Goal: Task Accomplishment & Management: Manage account settings

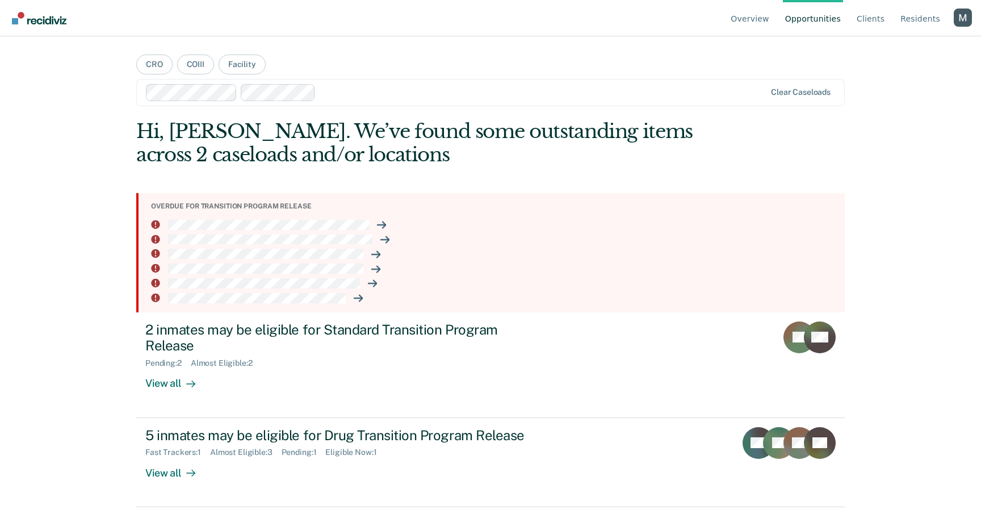
click at [959, 26] on div "Profile dropdown button" at bounding box center [962, 18] width 18 height 18
click at [900, 51] on link "Profile" at bounding box center [916, 53] width 73 height 10
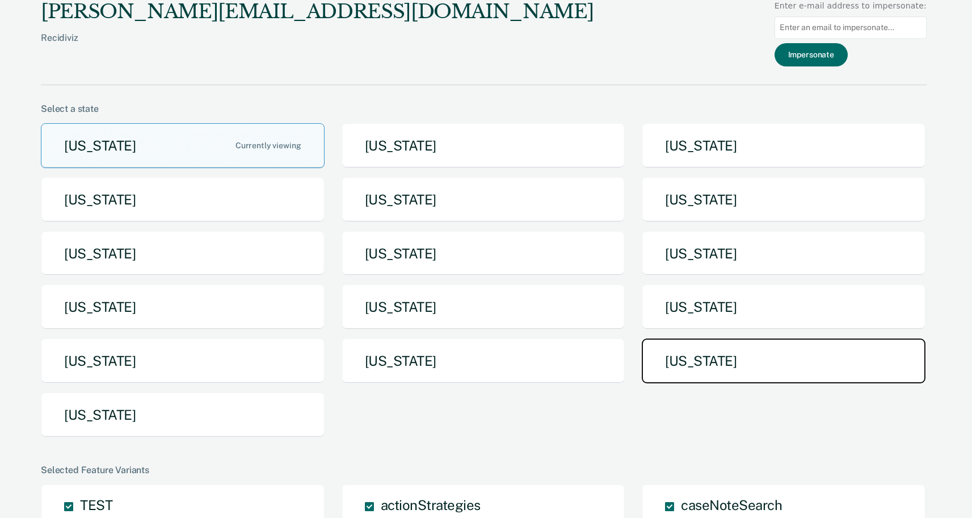
click at [723, 354] on button "[US_STATE]" at bounding box center [784, 360] width 284 height 45
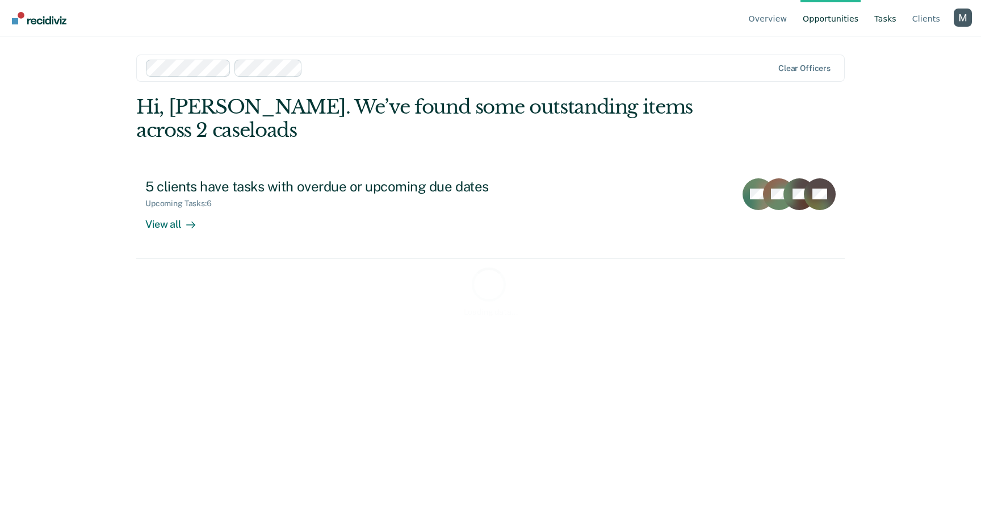
click at [877, 19] on link "Tasks" at bounding box center [885, 18] width 27 height 36
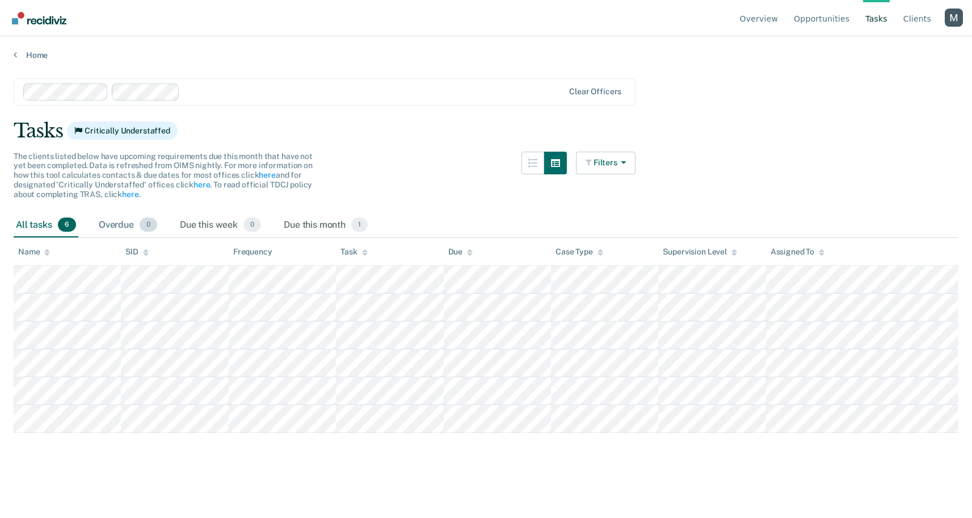
drag, startPoint x: 136, startPoint y: 230, endPoint x: 150, endPoint y: 227, distance: 14.5
click at [136, 230] on div "Overdue 0" at bounding box center [127, 225] width 63 height 25
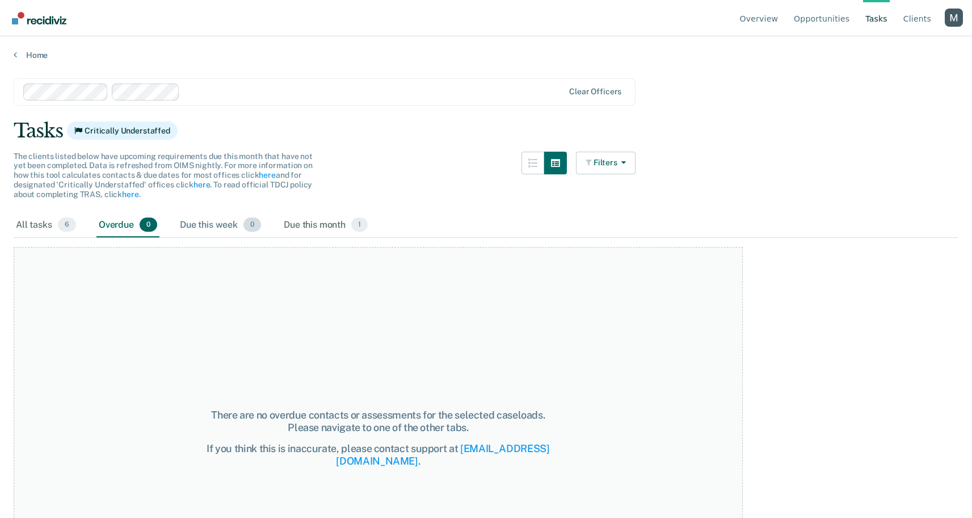
click at [190, 225] on div "Due this week 0" at bounding box center [221, 225] width 86 height 25
click at [304, 224] on div "Due this month 1" at bounding box center [325, 225] width 89 height 25
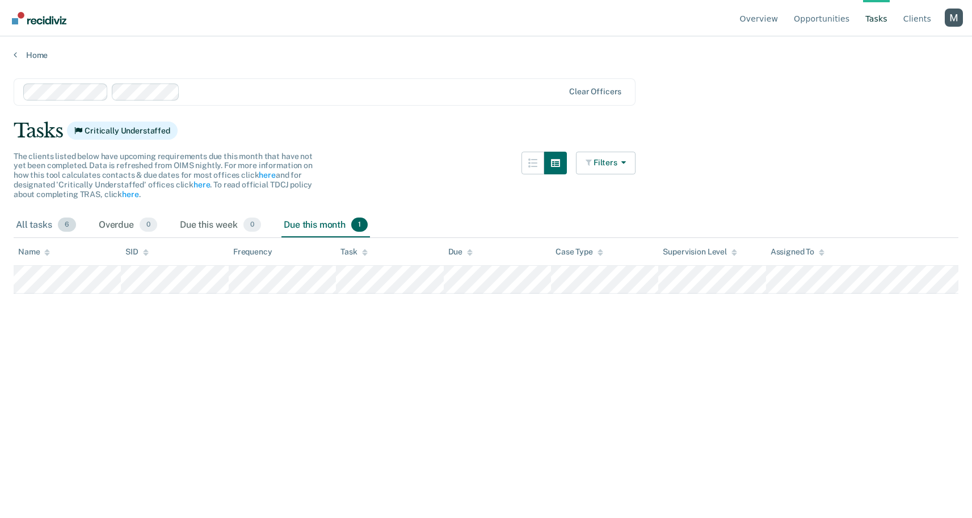
click at [26, 221] on div "All tasks 6" at bounding box center [46, 225] width 65 height 25
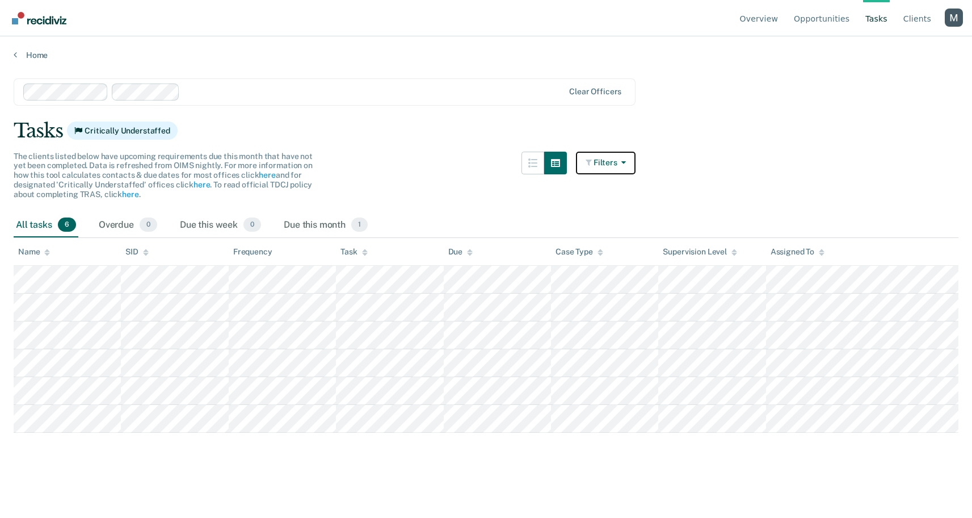
click at [635, 163] on button "Filters" at bounding box center [606, 163] width 60 height 23
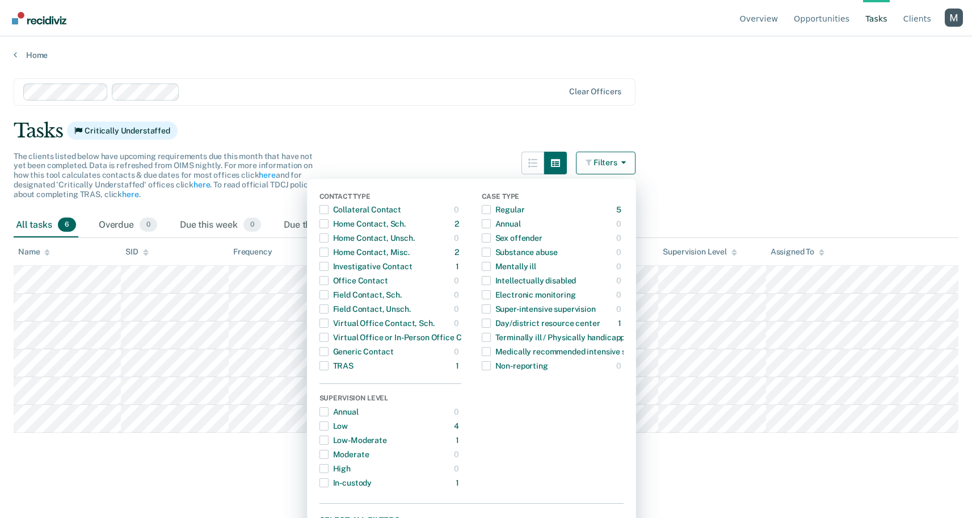
click at [635, 163] on button "Filters" at bounding box center [606, 163] width 60 height 23
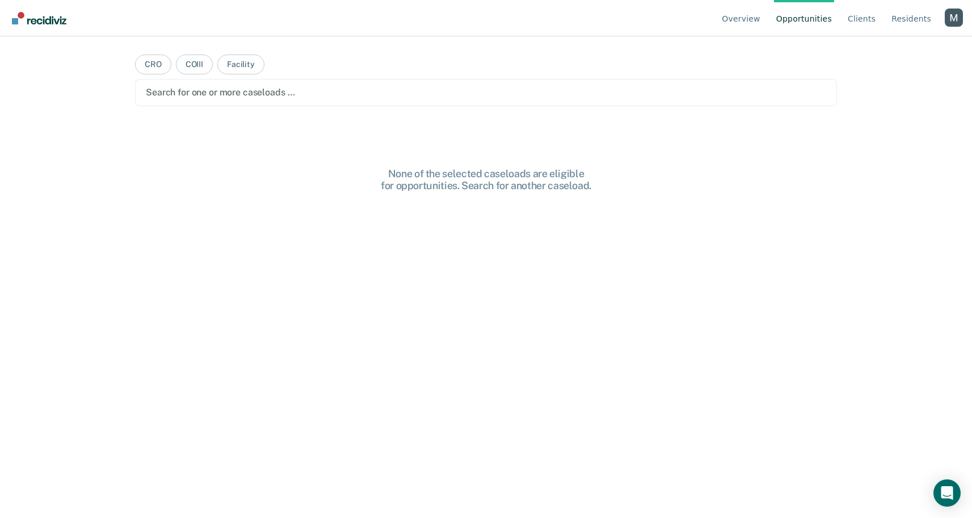
click at [955, 21] on div "Profile dropdown button" at bounding box center [954, 18] width 18 height 18
click at [890, 53] on link "Profile" at bounding box center [908, 53] width 73 height 10
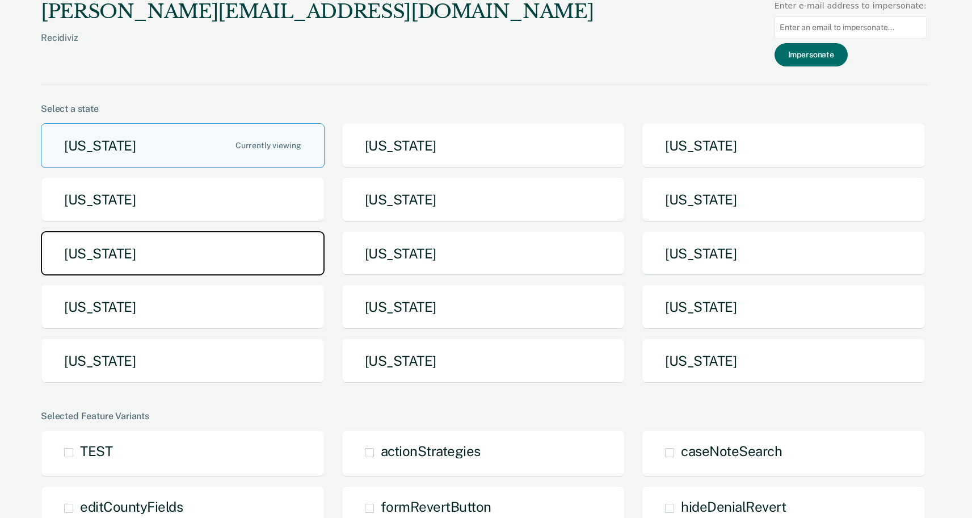
click at [174, 261] on button "[US_STATE]" at bounding box center [183, 253] width 284 height 45
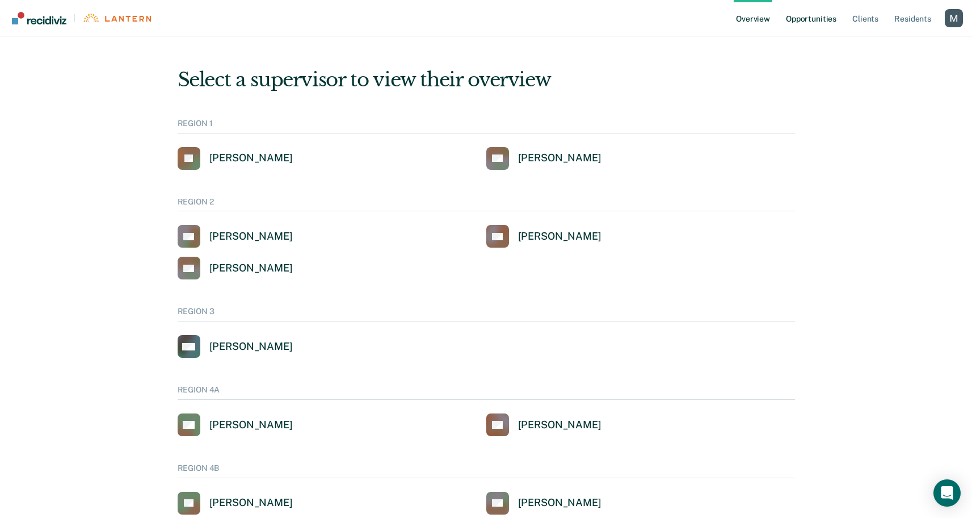
click at [820, 18] on link "Opportunities" at bounding box center [811, 18] width 55 height 36
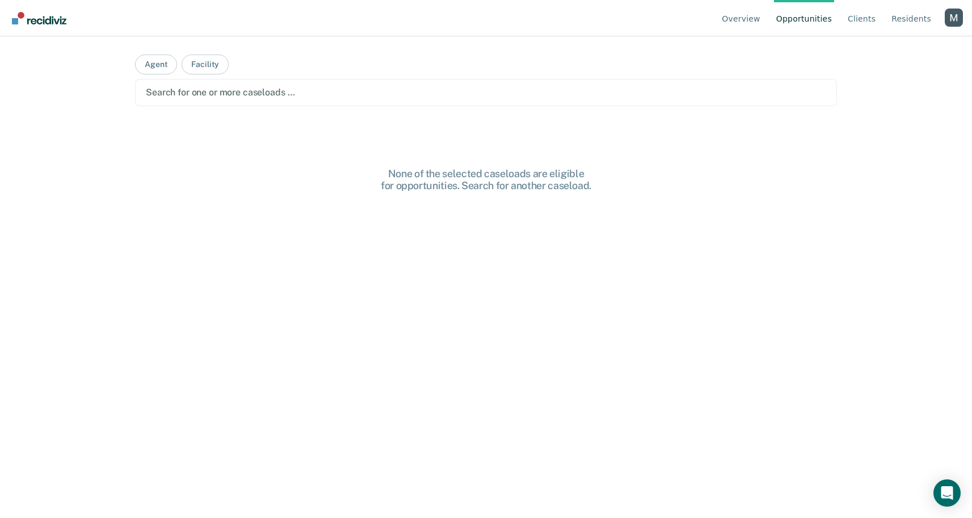
click at [297, 88] on div at bounding box center [486, 92] width 680 height 13
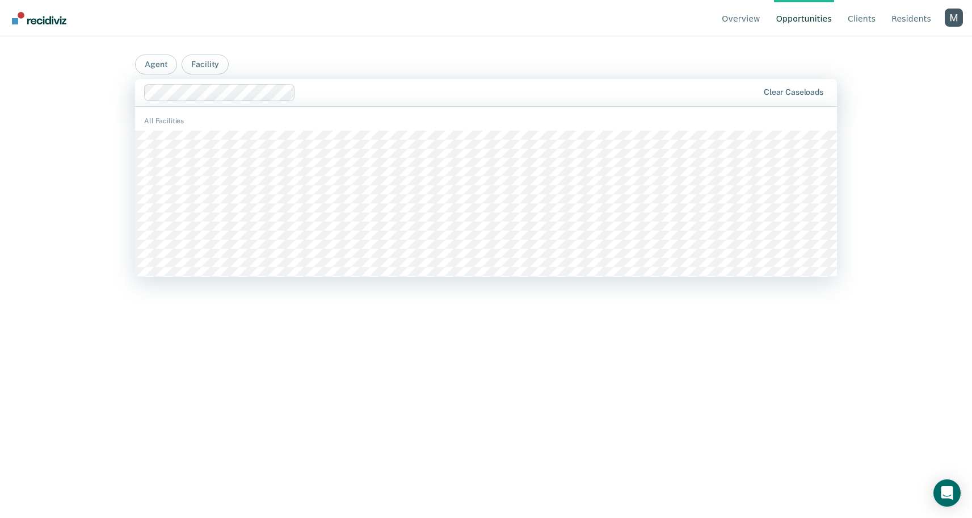
click at [342, 95] on div at bounding box center [529, 92] width 458 height 13
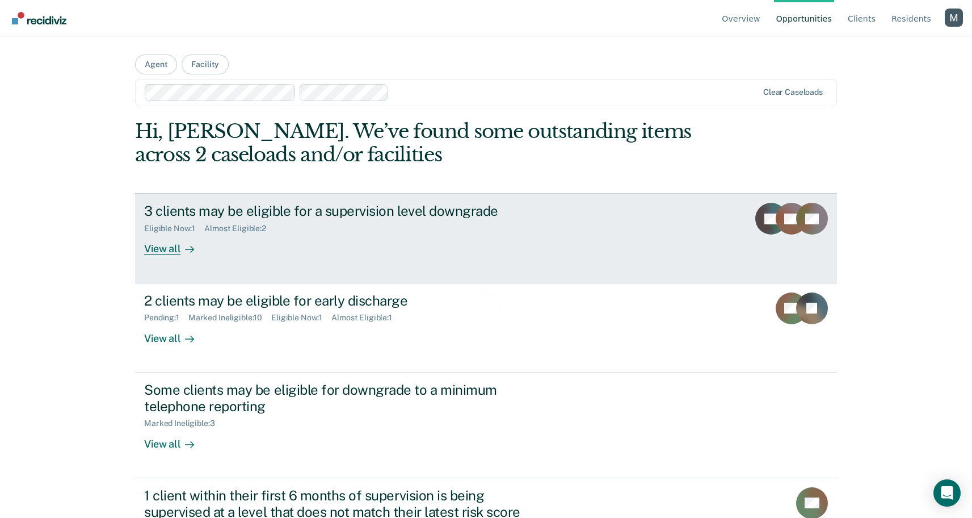
click at [327, 232] on div "Eligible Now : 1 Almost Eligible : 2" at bounding box center [343, 226] width 398 height 14
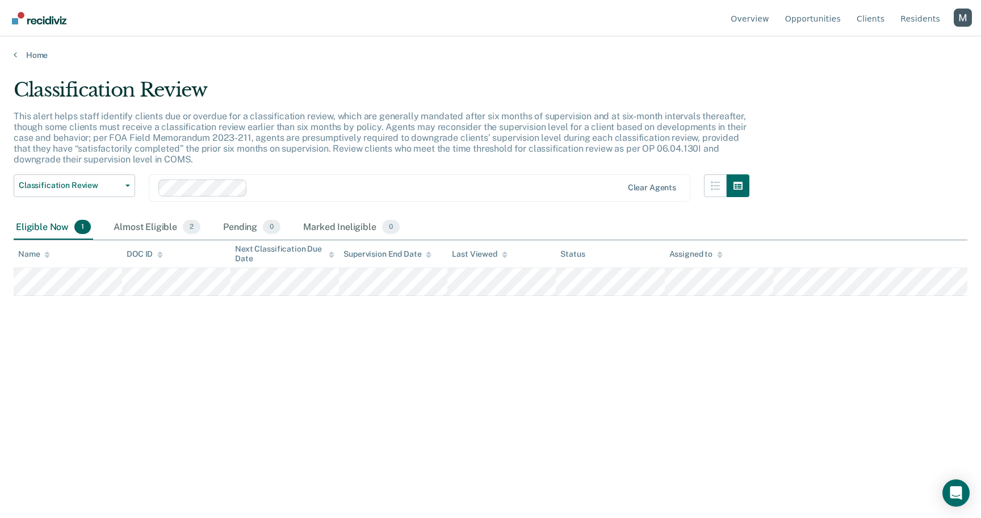
drag, startPoint x: 470, startPoint y: 190, endPoint x: 470, endPoint y: 199, distance: 9.1
click at [470, 190] on div at bounding box center [437, 187] width 370 height 13
drag, startPoint x: 489, startPoint y: 186, endPoint x: 489, endPoint y: 192, distance: 6.3
click at [489, 186] on div at bounding box center [475, 187] width 294 height 13
click at [512, 192] on div "Classification Review This alert helps staff identify clients due or overdue fo…" at bounding box center [490, 255] width 953 height 354
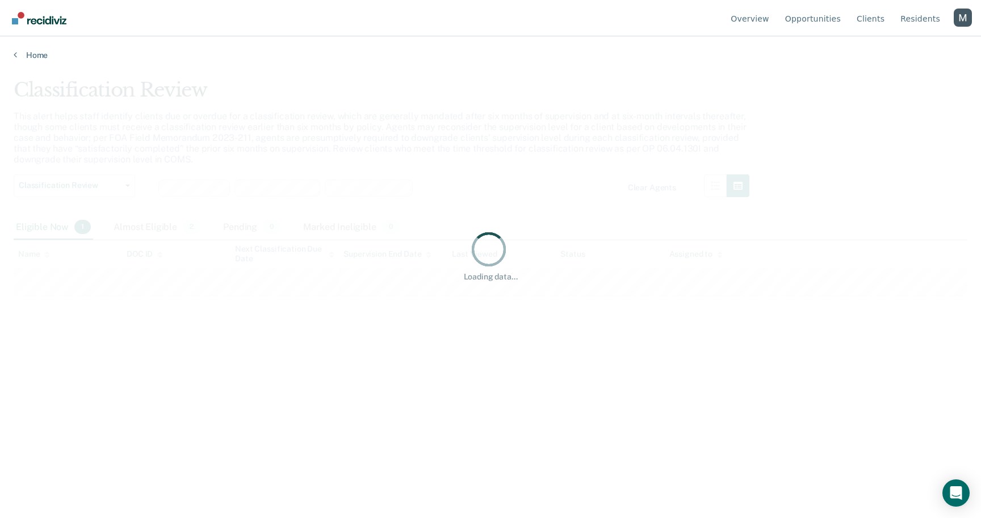
click at [519, 230] on div "Loading data..." at bounding box center [490, 255] width 917 height 52
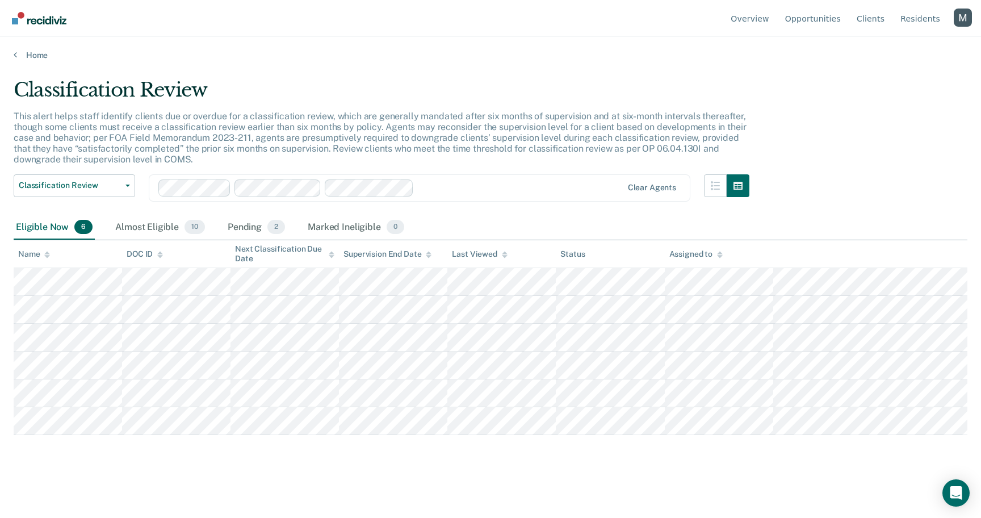
click at [528, 188] on div at bounding box center [520, 187] width 204 height 13
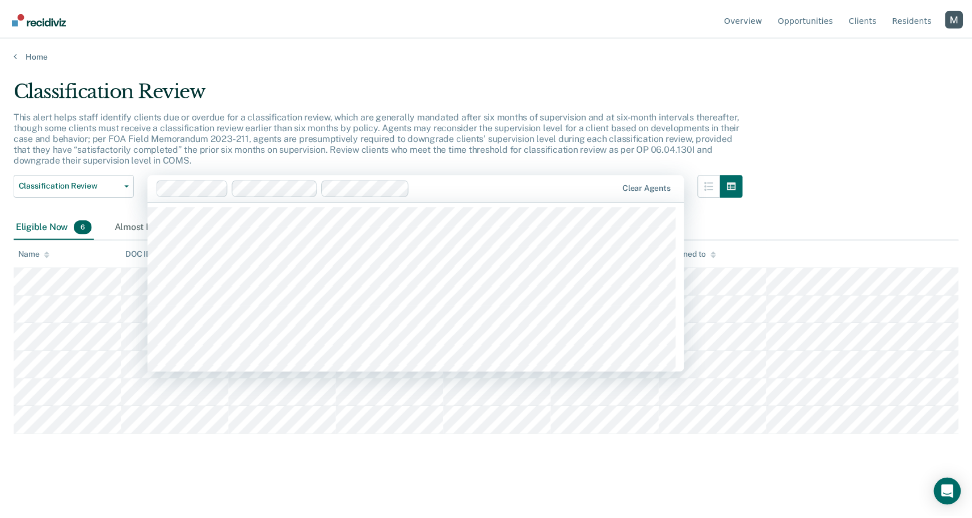
scroll to position [744, 0]
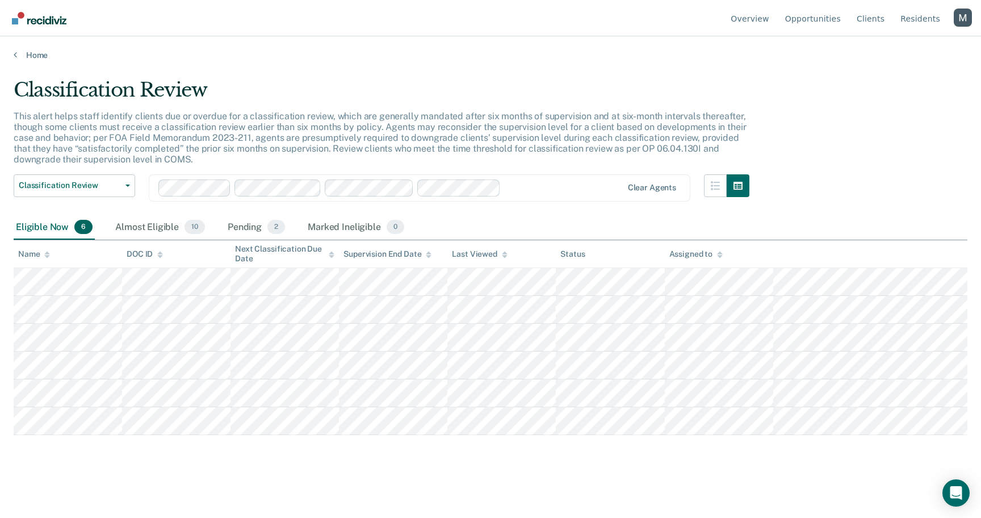
click at [909, 136] on div "Classification Review This alert helps staff identify clients due or overdue fo…" at bounding box center [490, 255] width 953 height 354
click at [567, 188] on div at bounding box center [563, 187] width 116 height 13
click at [822, 157] on div "Classification Review This alert helps staff identify clients due or overdue fo…" at bounding box center [490, 255] width 953 height 354
click at [180, 224] on div "Almost Eligible 13" at bounding box center [160, 227] width 95 height 25
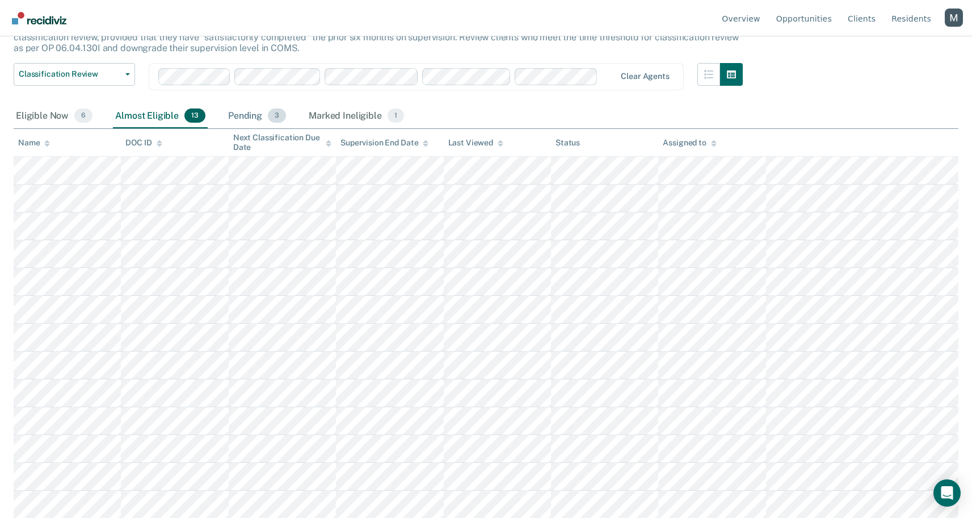
scroll to position [0, 0]
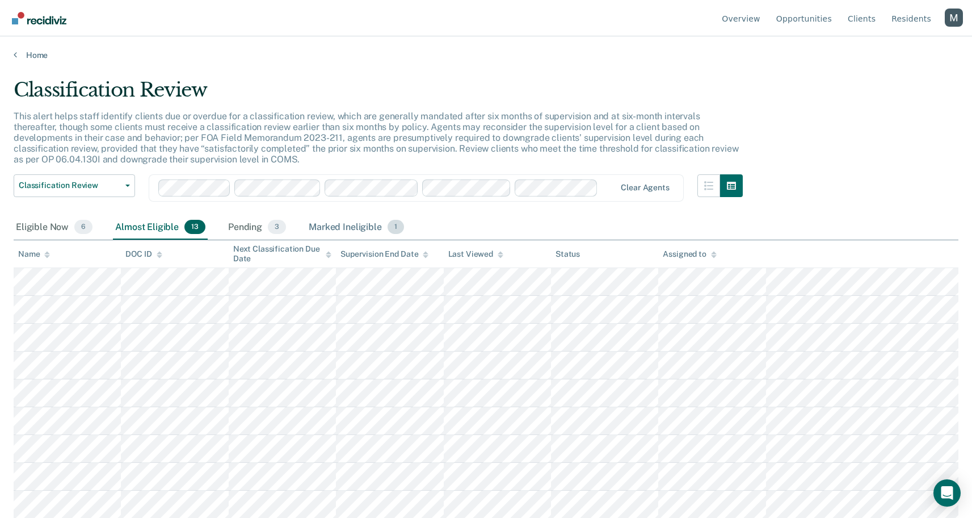
drag, startPoint x: 250, startPoint y: 230, endPoint x: 335, endPoint y: 216, distance: 86.8
click at [250, 230] on div "Pending 3" at bounding box center [257, 227] width 62 height 25
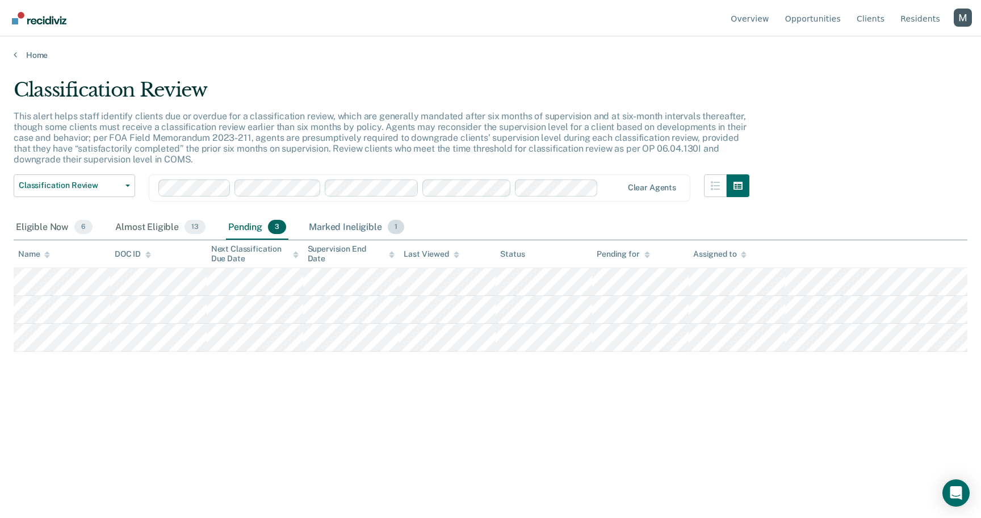
click at [343, 221] on div "Marked Ineligible 1" at bounding box center [356, 227] width 100 height 25
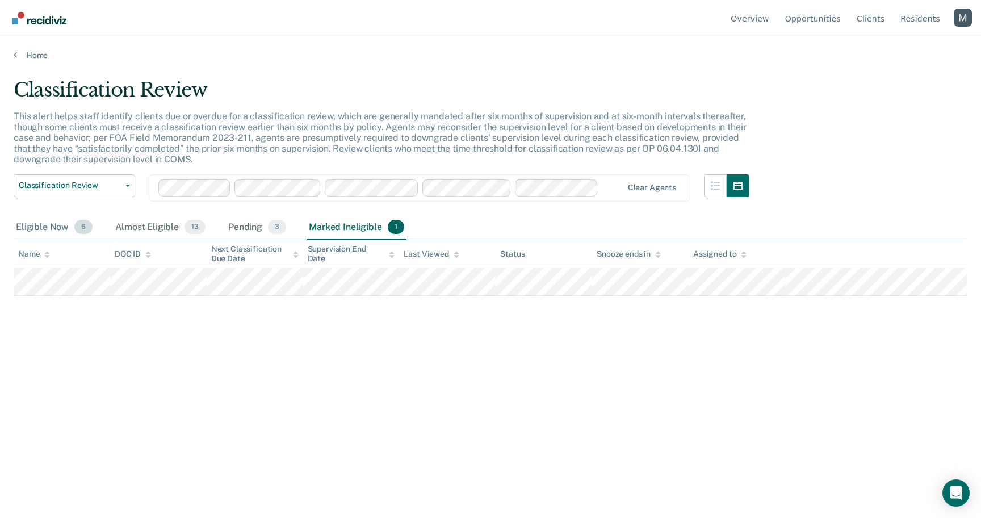
click at [73, 229] on div "Eligible Now 6" at bounding box center [54, 227] width 81 height 25
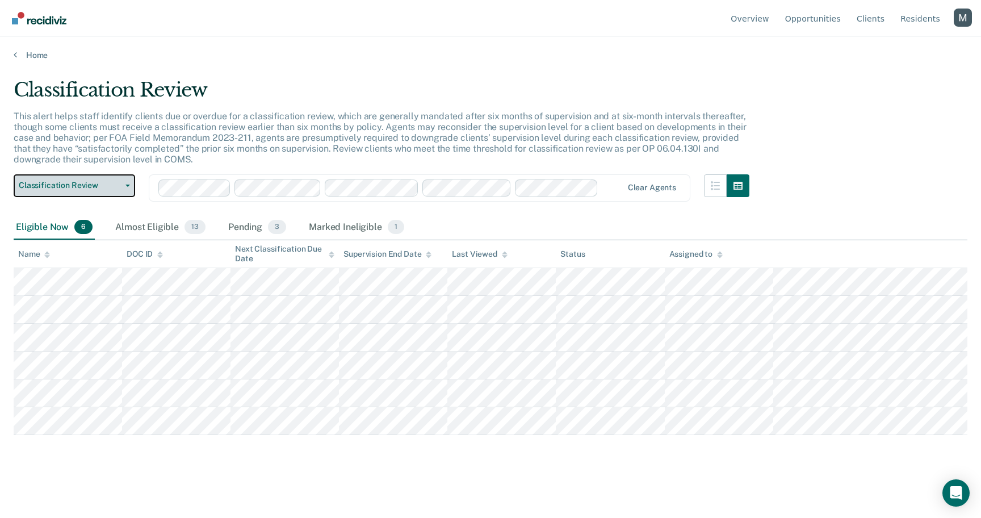
click at [102, 193] on button "Classification Review" at bounding box center [74, 185] width 121 height 23
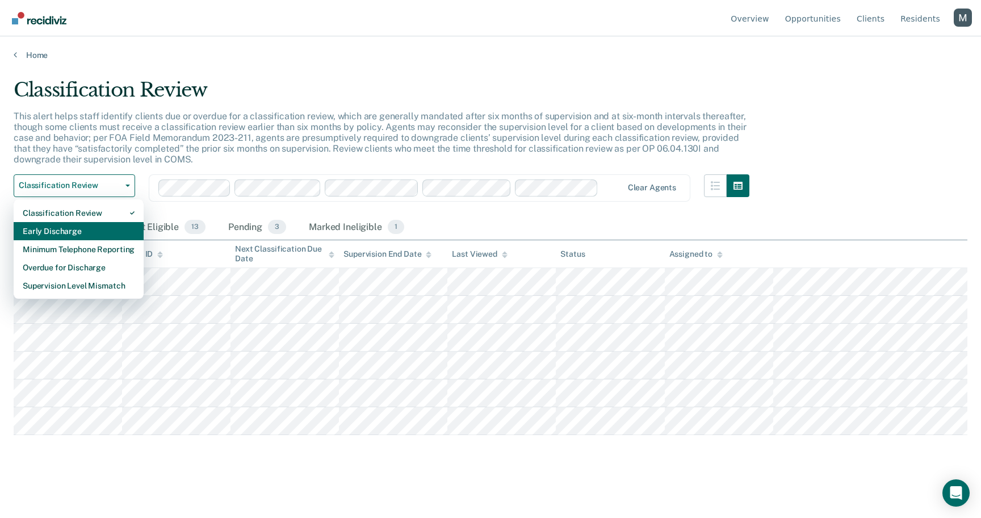
click at [98, 226] on div "Early Discharge" at bounding box center [79, 231] width 112 height 18
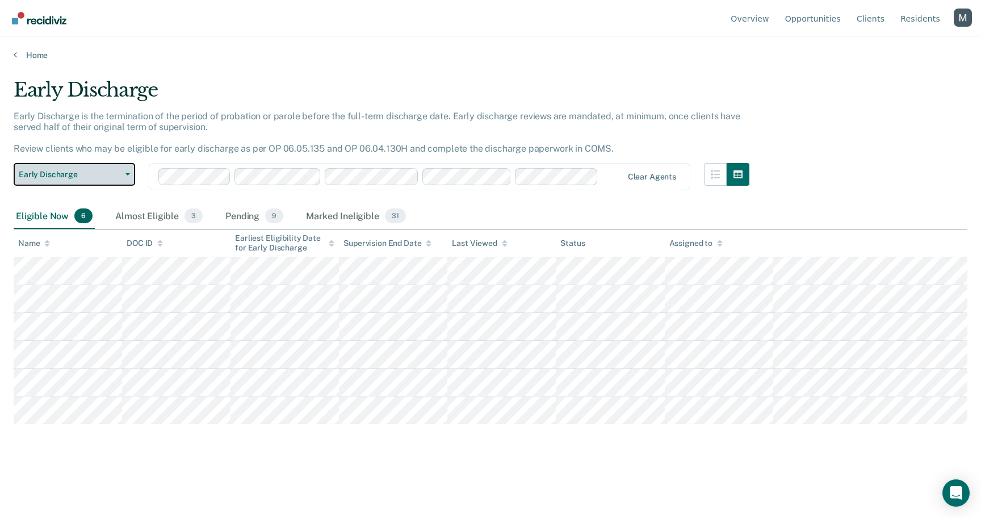
click at [107, 180] on button "Early Discharge" at bounding box center [74, 174] width 121 height 23
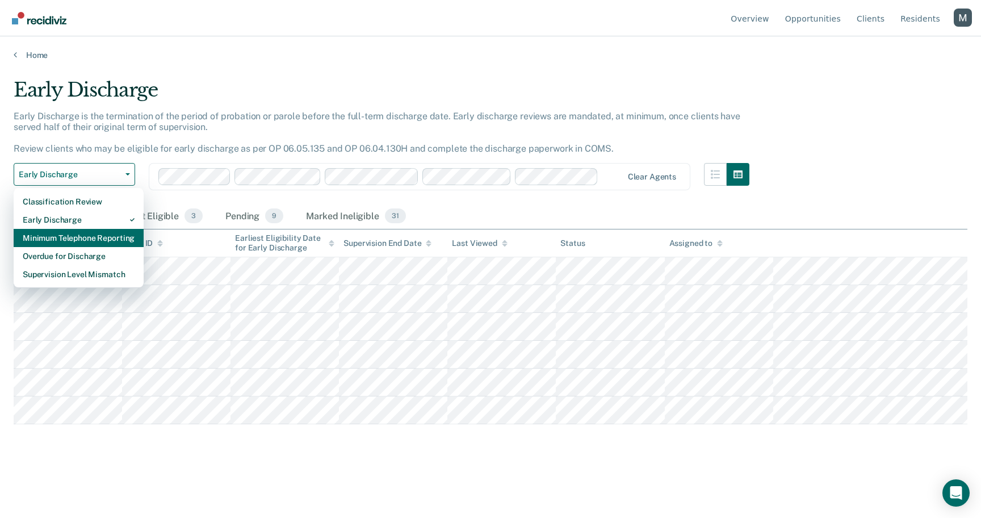
click at [99, 241] on div "Minimum Telephone Reporting" at bounding box center [79, 238] width 112 height 18
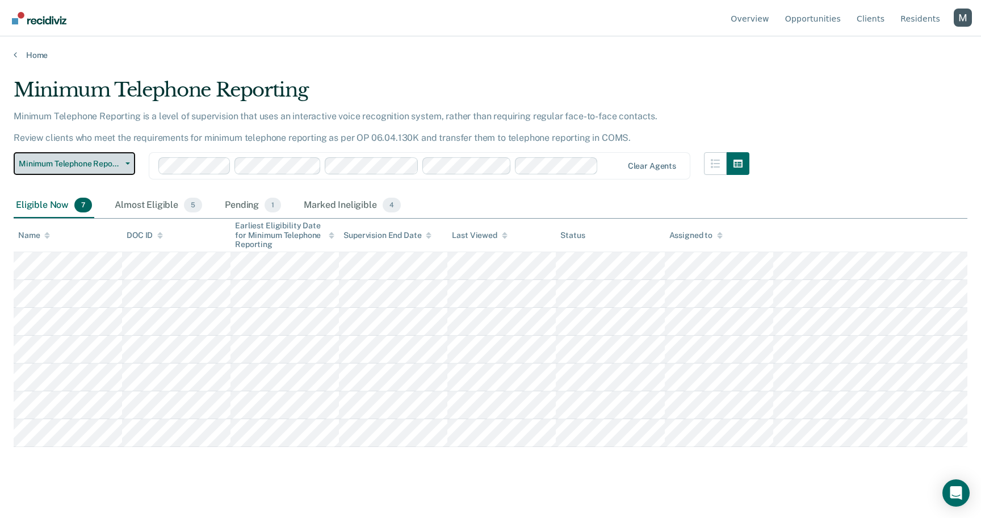
click at [98, 165] on span "Minimum Telephone Reporting" at bounding box center [70, 164] width 102 height 10
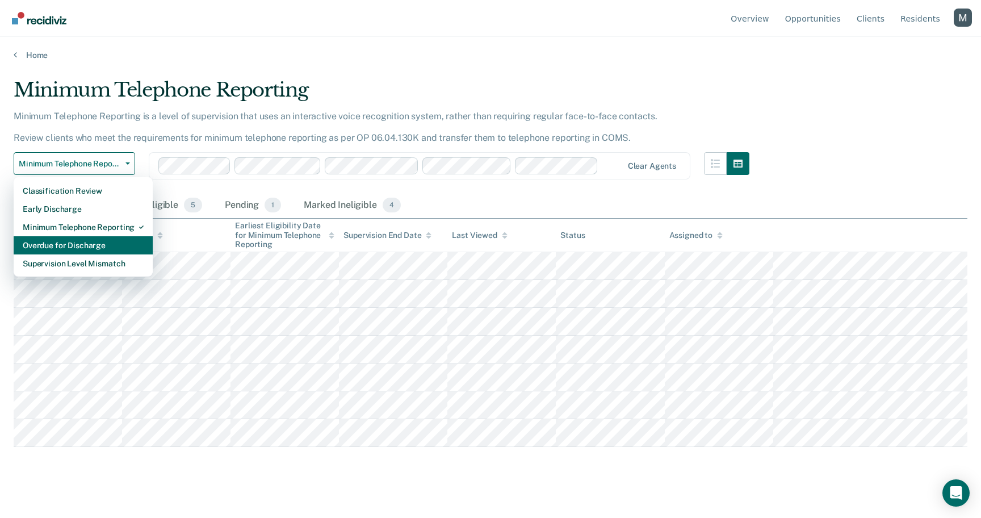
click at [94, 240] on div "Overdue for Discharge" at bounding box center [83, 245] width 121 height 18
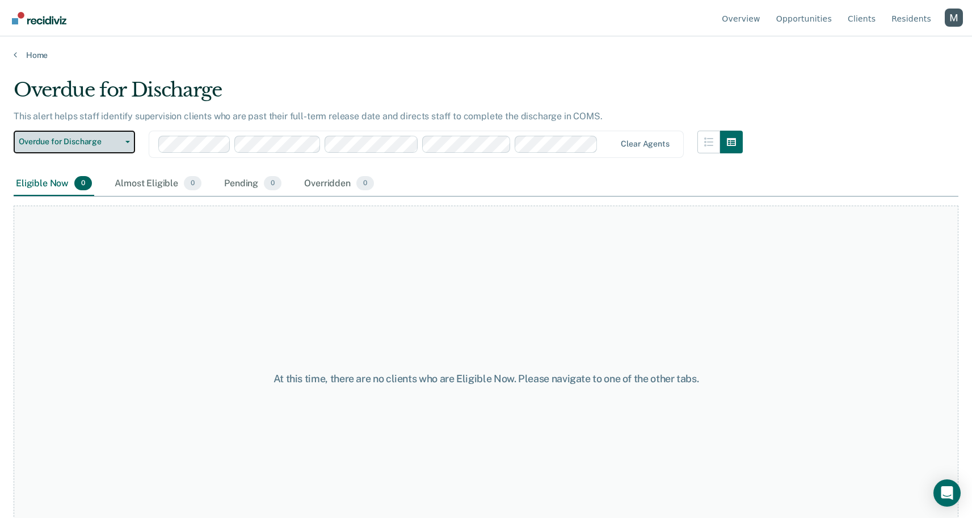
click at [96, 134] on button "Overdue for Discharge" at bounding box center [74, 142] width 121 height 23
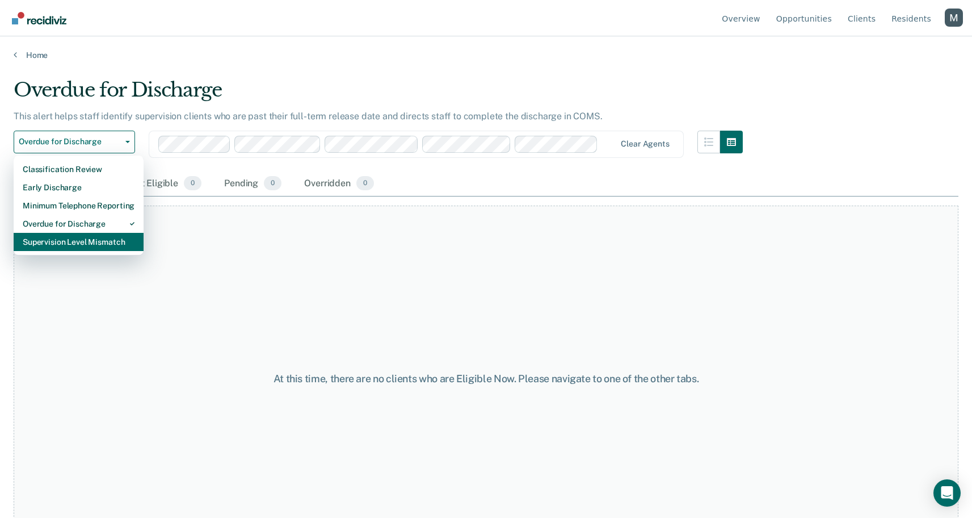
click at [114, 233] on div "Supervision Level Mismatch" at bounding box center [79, 242] width 112 height 18
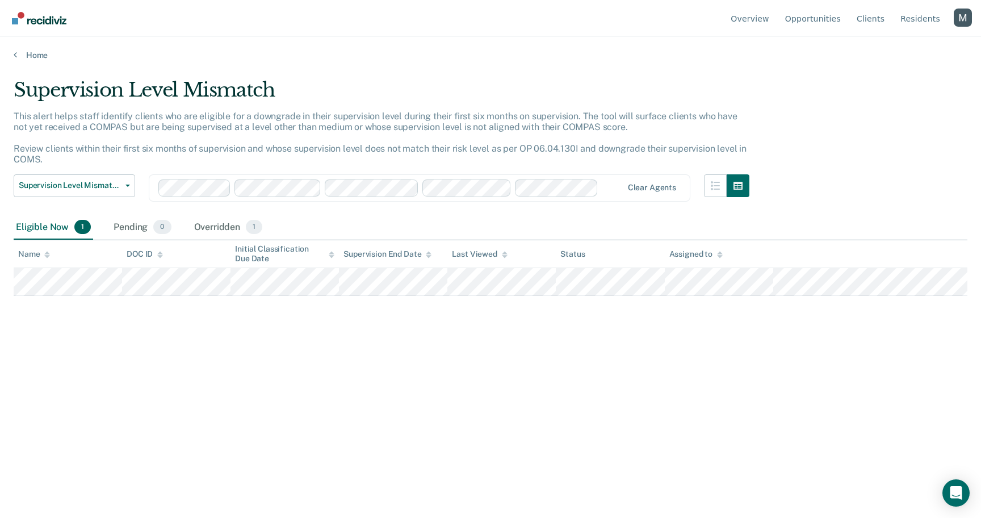
click at [956, 19] on div "Profile dropdown button" at bounding box center [962, 18] width 18 height 18
click at [883, 47] on button "Profile" at bounding box center [917, 53] width 110 height 18
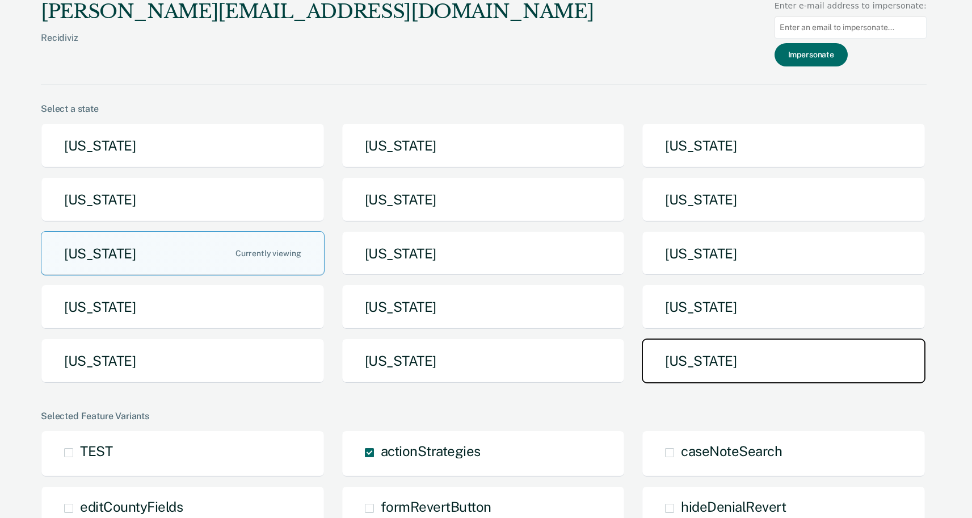
click at [777, 358] on button "[US_STATE]" at bounding box center [784, 360] width 284 height 45
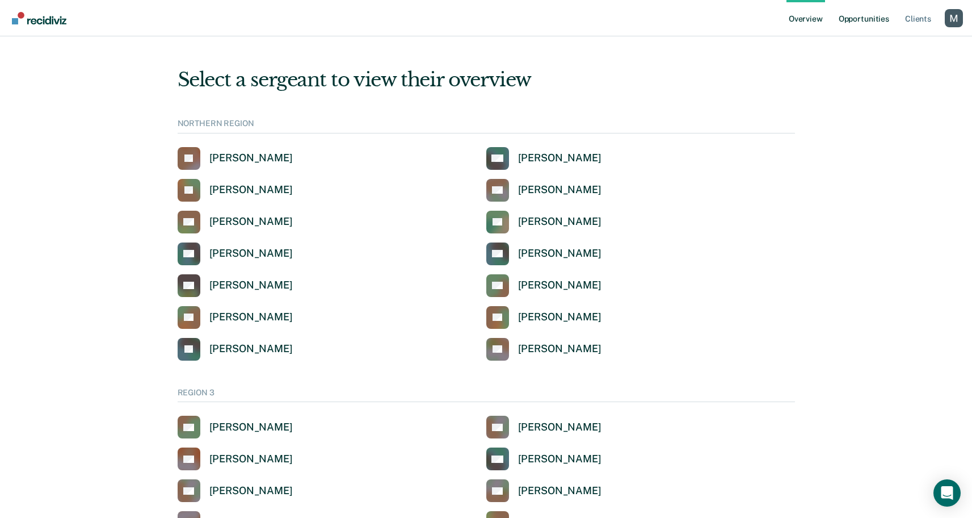
click at [857, 26] on link "Opportunities" at bounding box center [864, 18] width 55 height 36
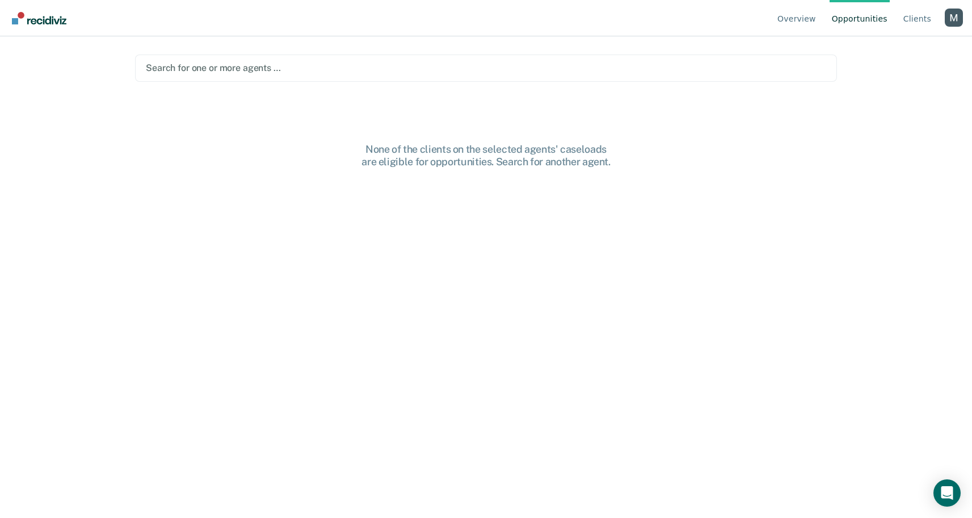
click at [295, 75] on div "Search for one or more agents …" at bounding box center [486, 67] width 683 height 15
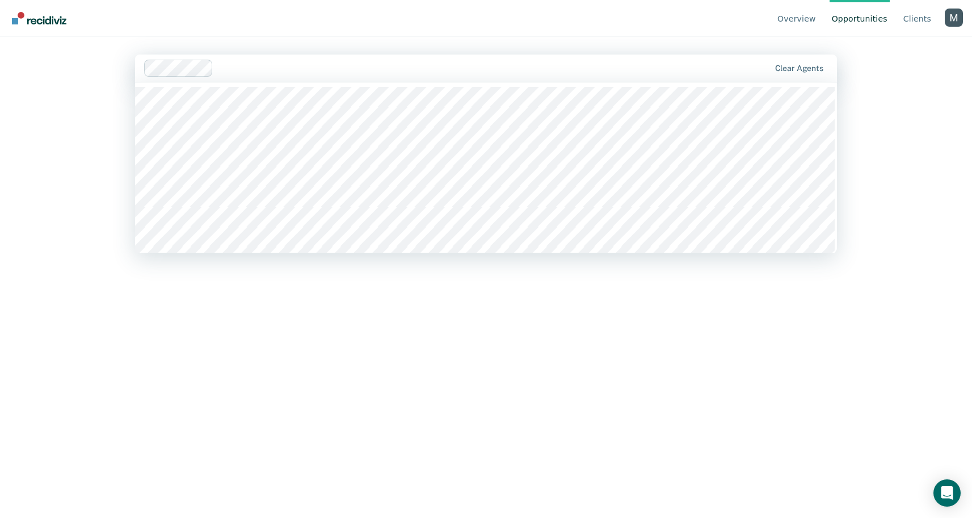
click at [354, 62] on div at bounding box center [494, 67] width 552 height 13
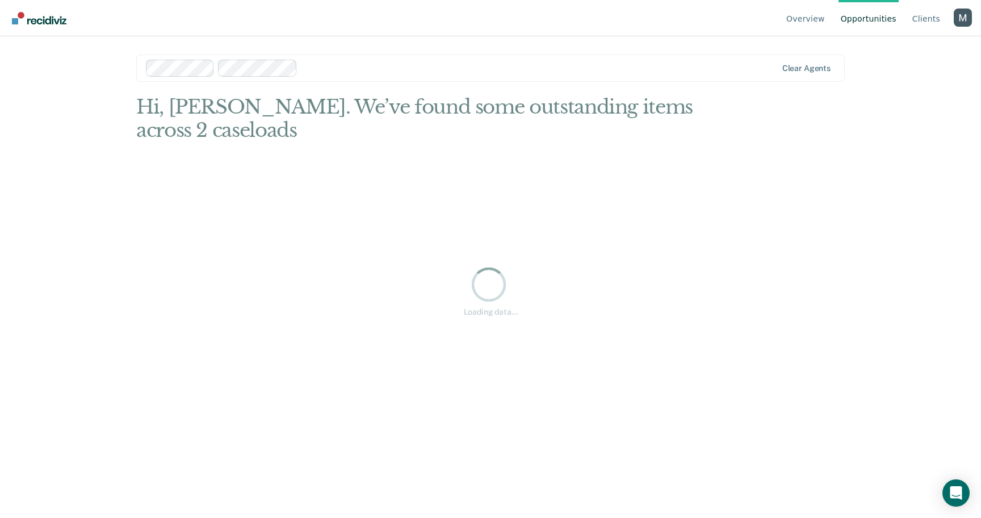
click at [345, 220] on div "Loading data..." at bounding box center [490, 290] width 708 height 390
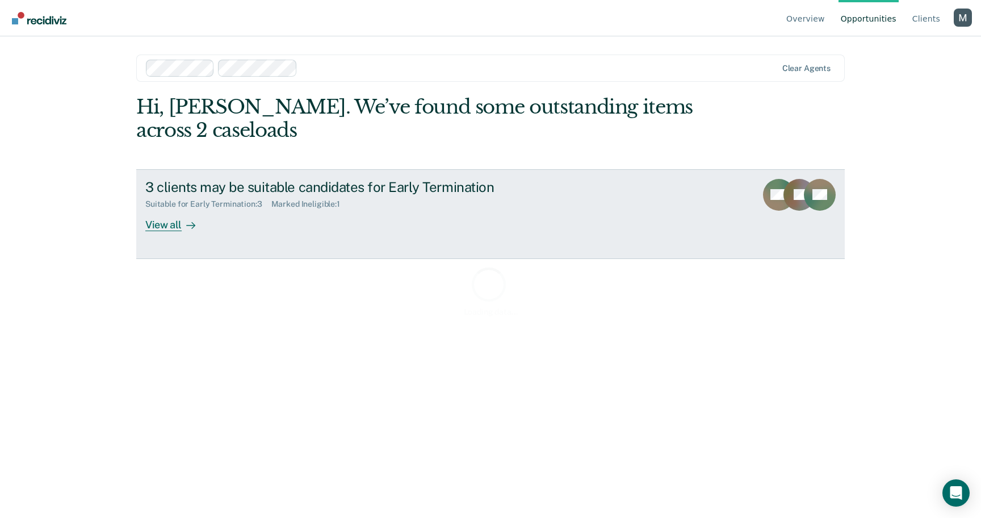
click at [345, 220] on div "3 clients may be suitable candidates for Early Termination Suitable for Early T…" at bounding box center [358, 205] width 426 height 52
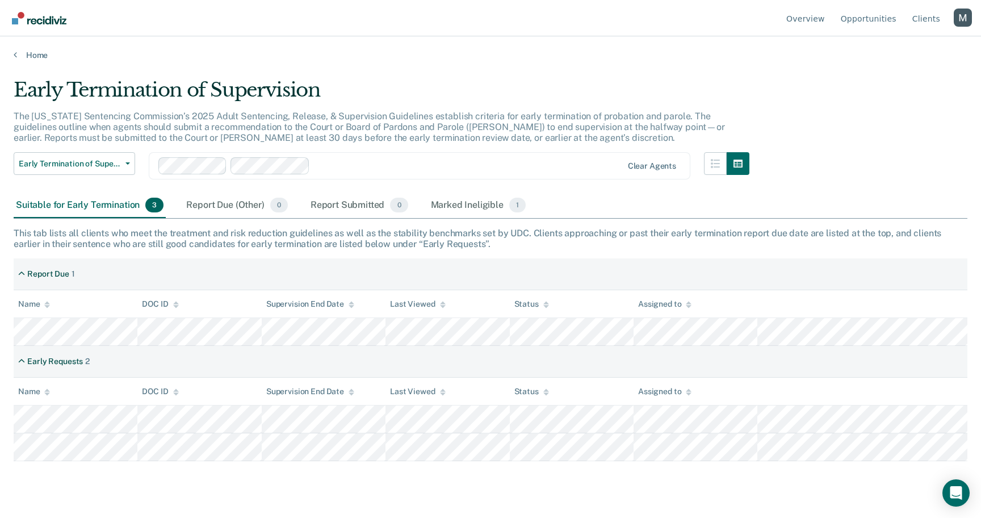
click at [959, 25] on div "Profile dropdown button" at bounding box center [962, 18] width 18 height 18
click at [908, 48] on button "Profile" at bounding box center [917, 53] width 110 height 18
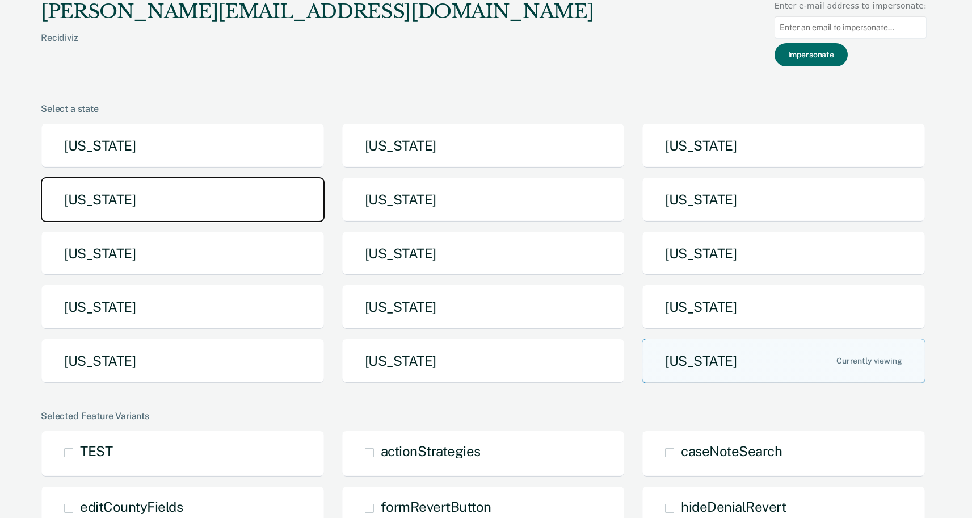
click at [177, 193] on button "[US_STATE]" at bounding box center [183, 199] width 284 height 45
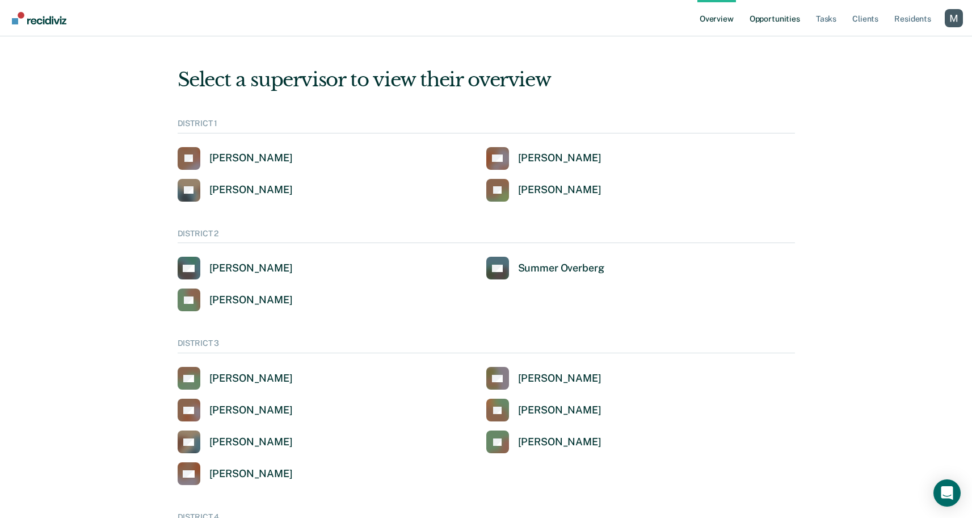
click at [763, 20] on link "Opportunities" at bounding box center [774, 18] width 55 height 36
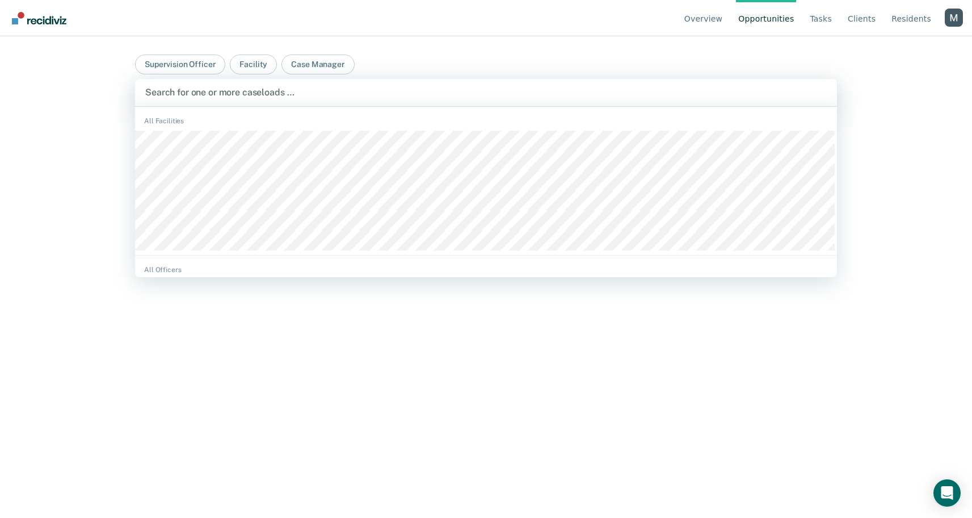
drag, startPoint x: 184, startPoint y: 89, endPoint x: 192, endPoint y: 129, distance: 40.6
click at [184, 89] on div at bounding box center [486, 92] width 682 height 13
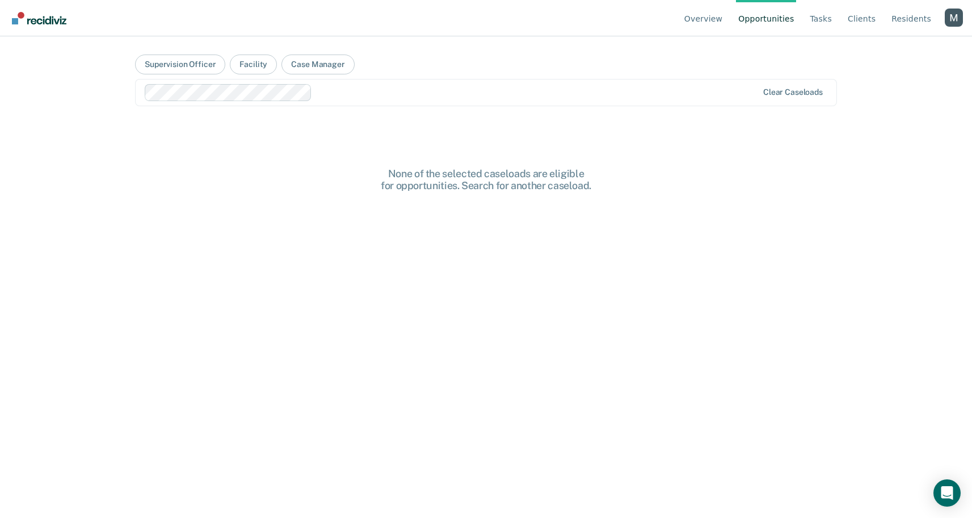
click at [332, 96] on div at bounding box center [537, 92] width 441 height 13
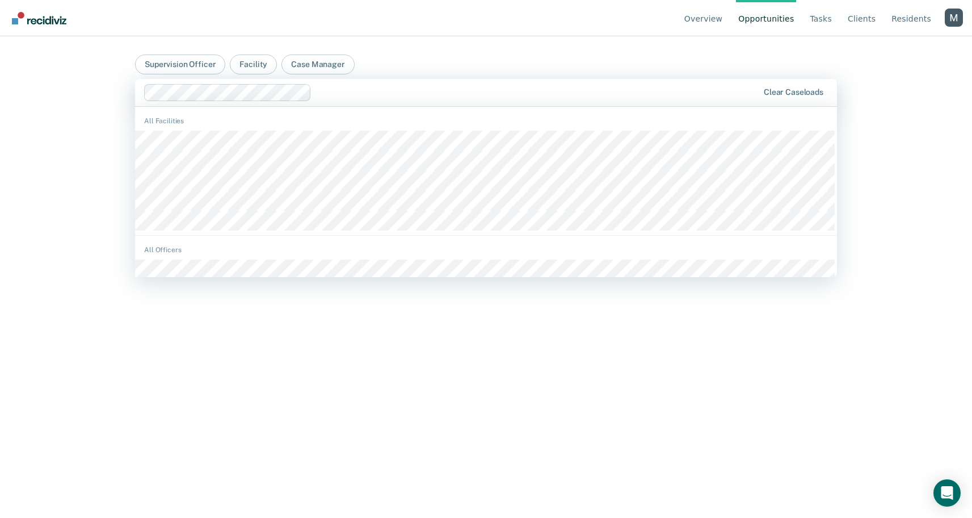
scroll to position [1039, 0]
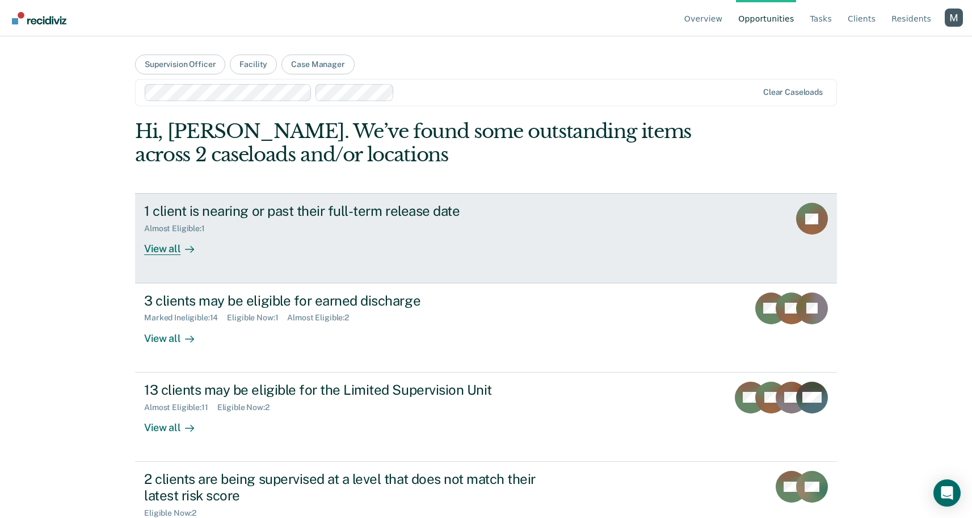
click at [180, 245] on div at bounding box center [187, 248] width 14 height 13
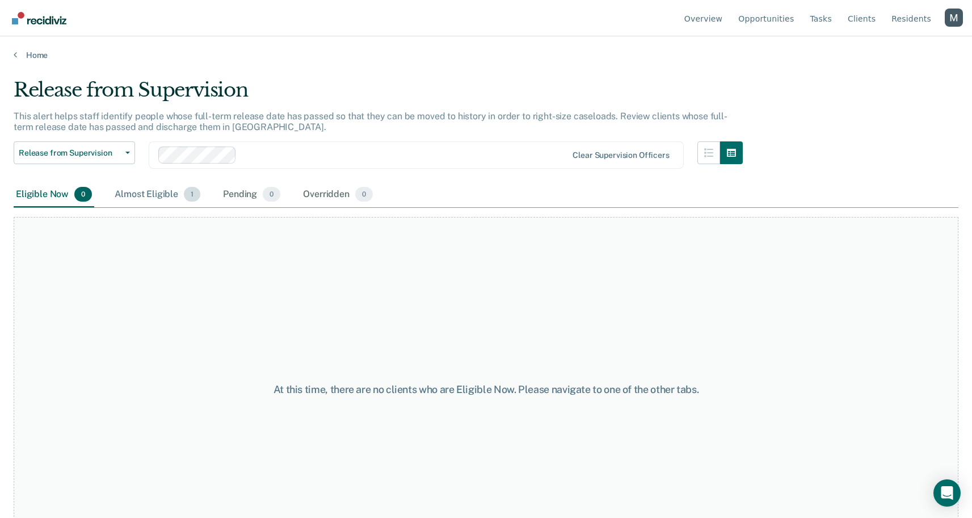
click at [181, 191] on div "Almost Eligible 1" at bounding box center [157, 194] width 90 height 25
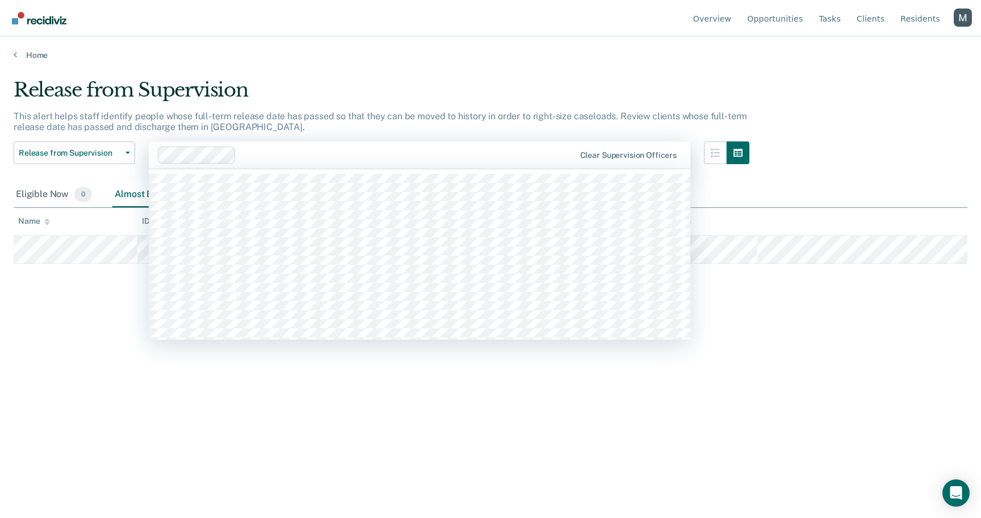
click at [329, 153] on div at bounding box center [407, 154] width 333 height 13
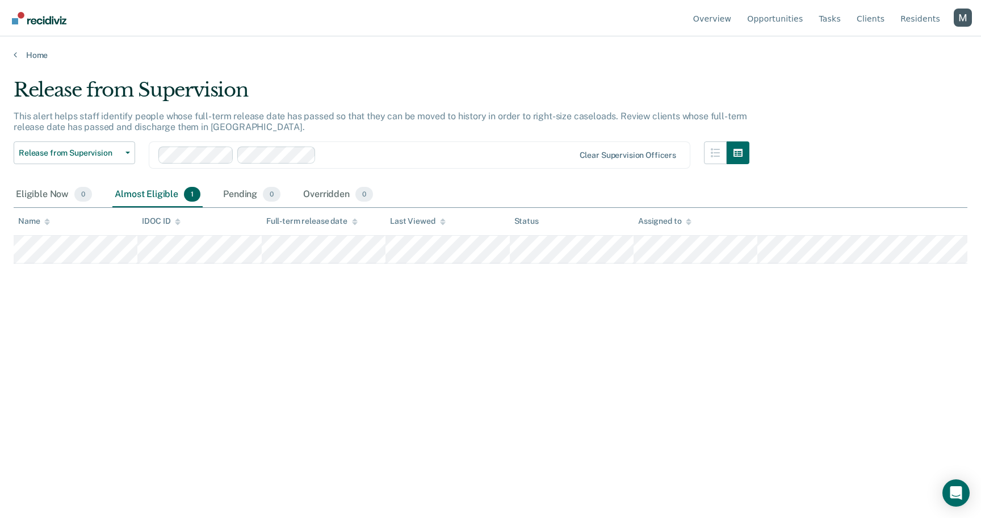
click at [382, 153] on div at bounding box center [447, 154] width 253 height 13
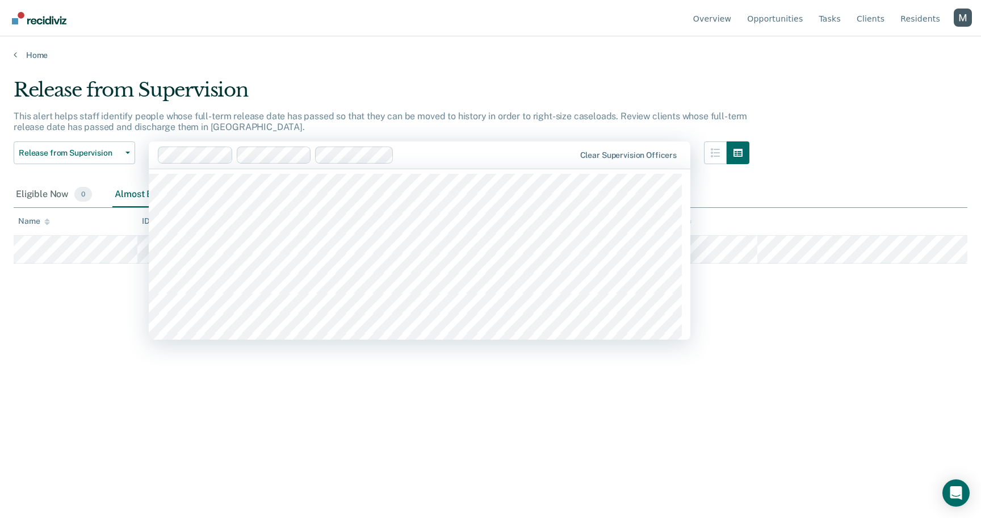
click at [424, 157] on div at bounding box center [486, 154] width 176 height 13
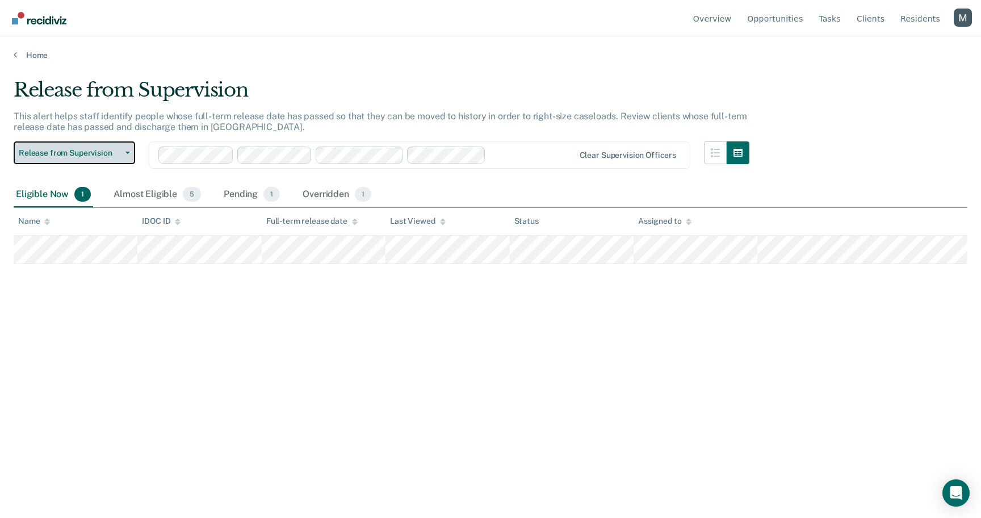
click at [108, 144] on button "Release from Supervision" at bounding box center [74, 152] width 121 height 23
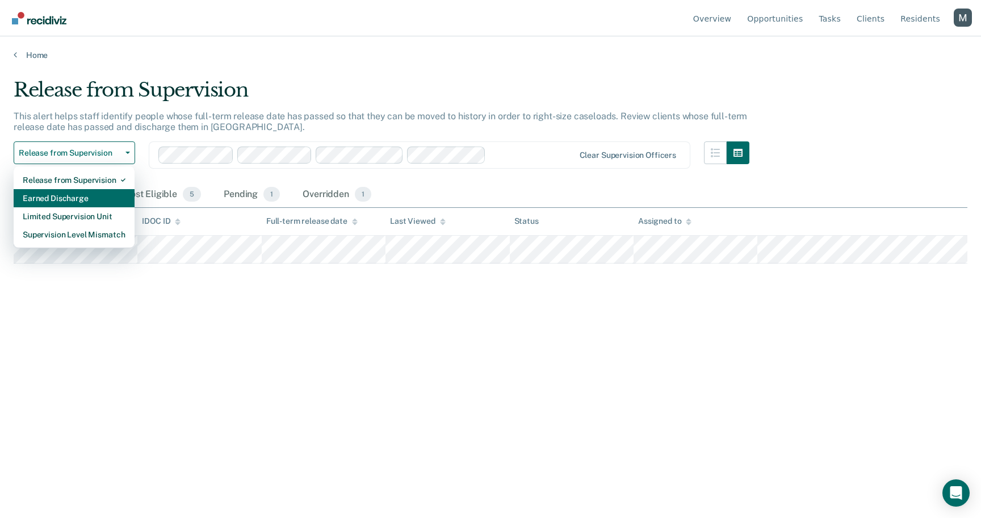
click at [102, 190] on div "Earned Discharge" at bounding box center [74, 198] width 103 height 18
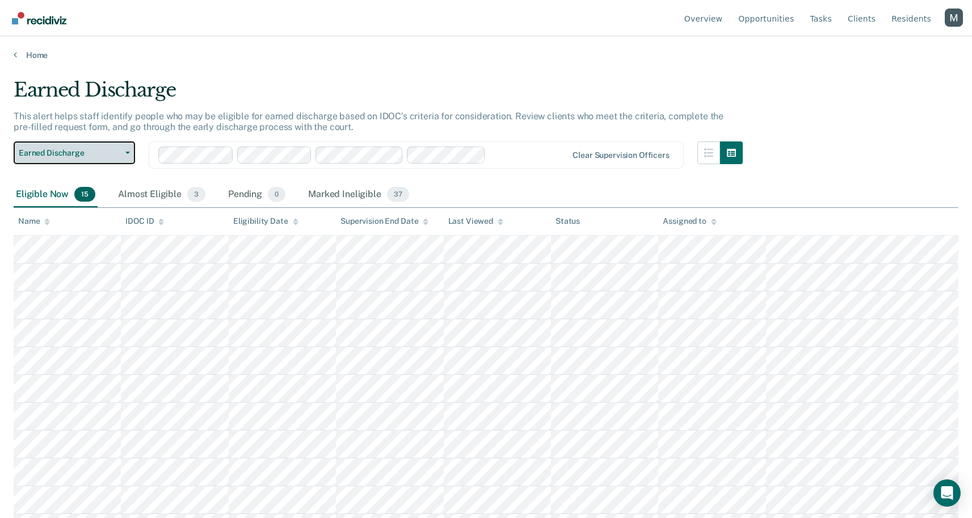
click at [108, 154] on span "Earned Discharge" at bounding box center [70, 153] width 102 height 10
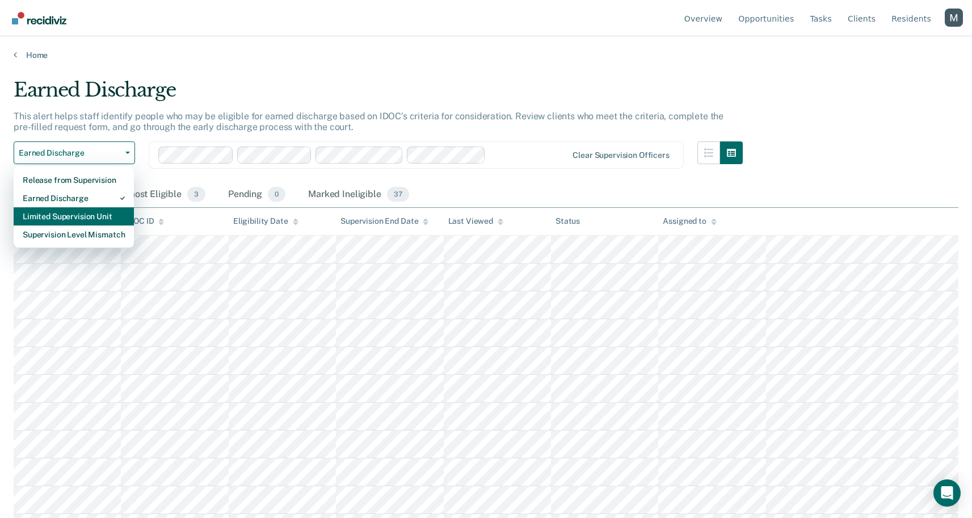
click at [99, 212] on div "Limited Supervision Unit" at bounding box center [74, 216] width 102 height 18
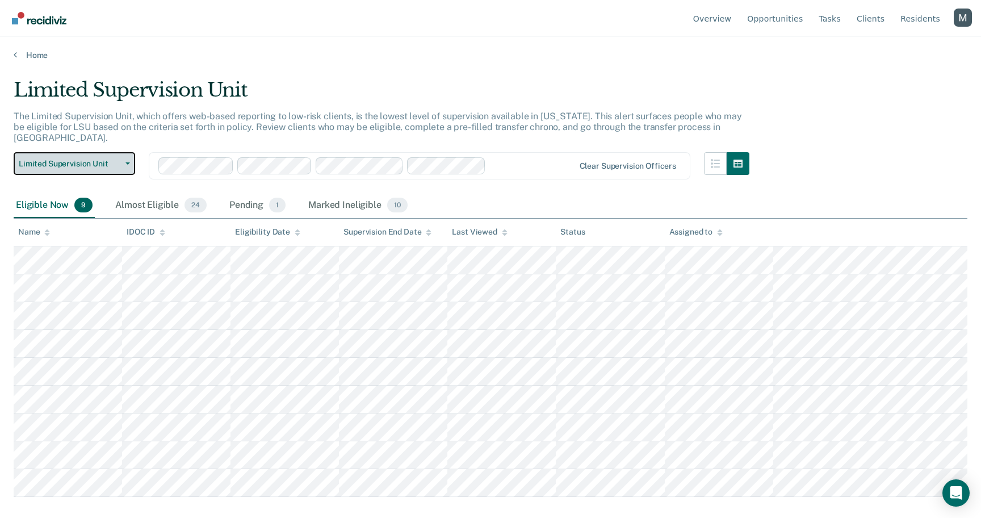
click at [65, 159] on span "Limited Supervision Unit" at bounding box center [70, 164] width 102 height 10
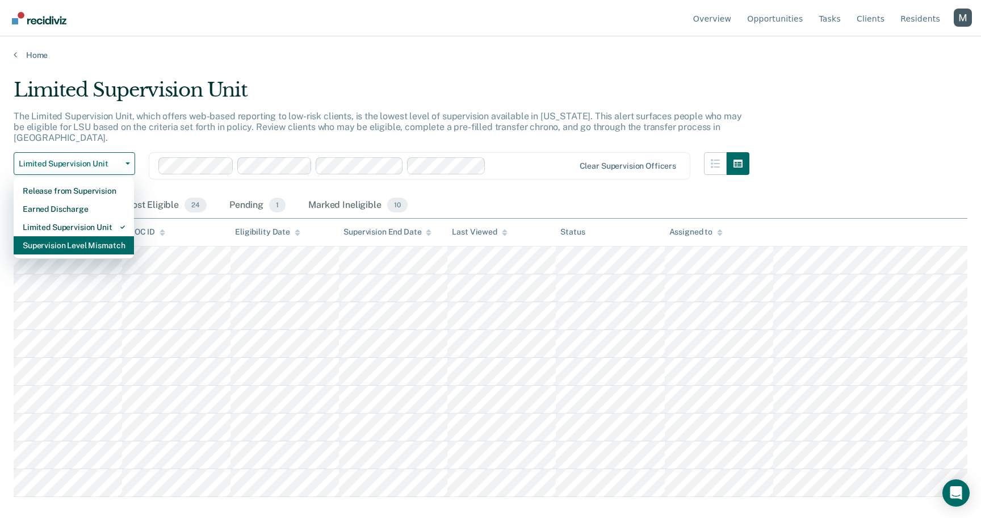
click at [87, 236] on div "Supervision Level Mismatch" at bounding box center [74, 245] width 102 height 18
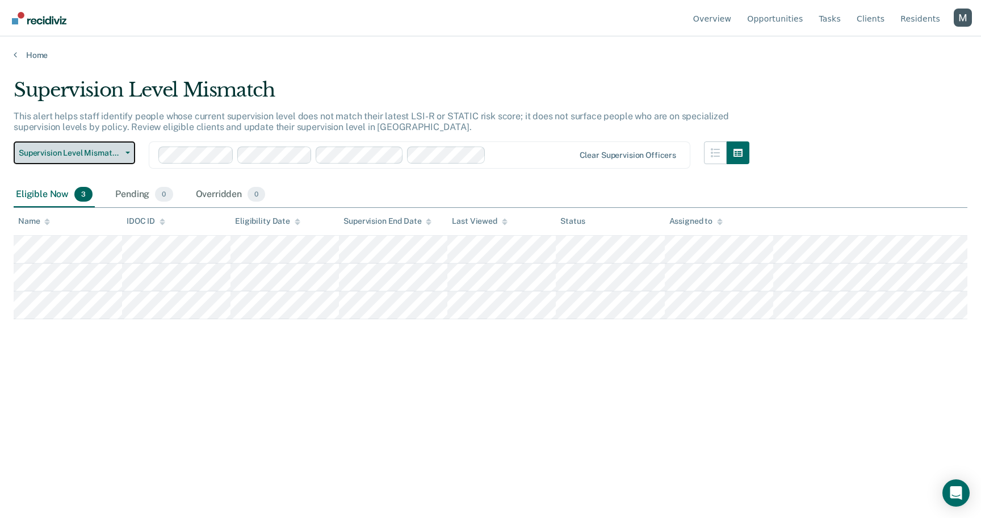
click at [120, 157] on button "Supervision Level Mismatch" at bounding box center [74, 152] width 121 height 23
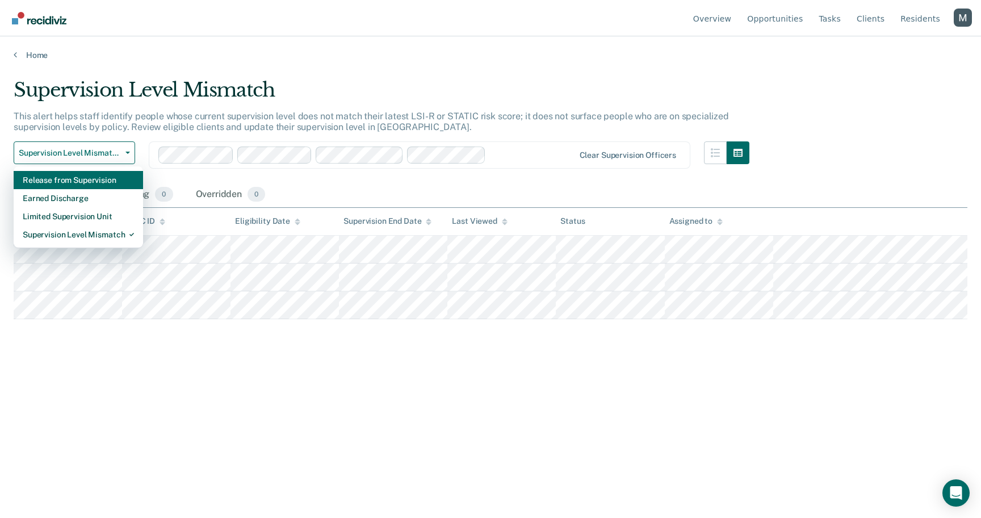
click at [106, 183] on div "Release from Supervision" at bounding box center [78, 180] width 111 height 18
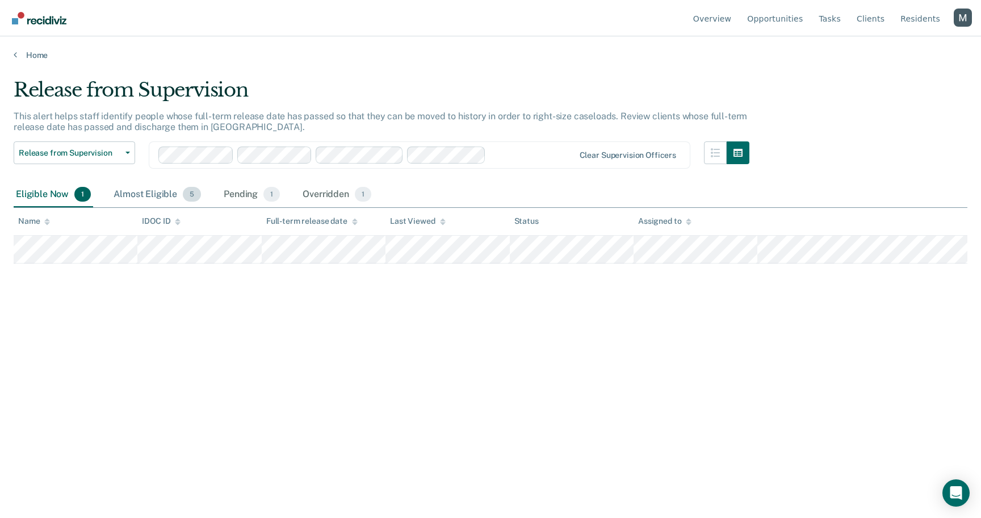
click at [122, 195] on div "Almost Eligible 5" at bounding box center [157, 194] width 92 height 25
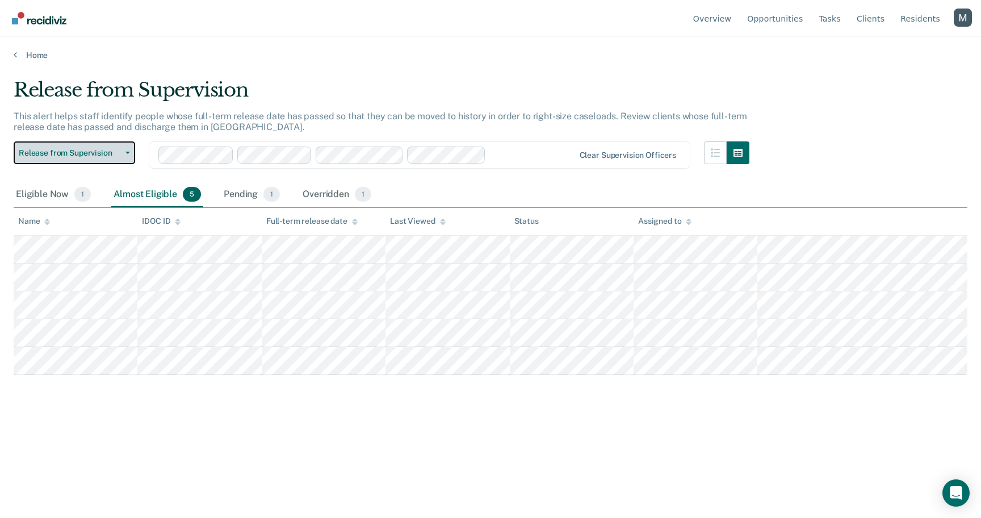
click at [96, 150] on span "Release from Supervision" at bounding box center [70, 153] width 102 height 10
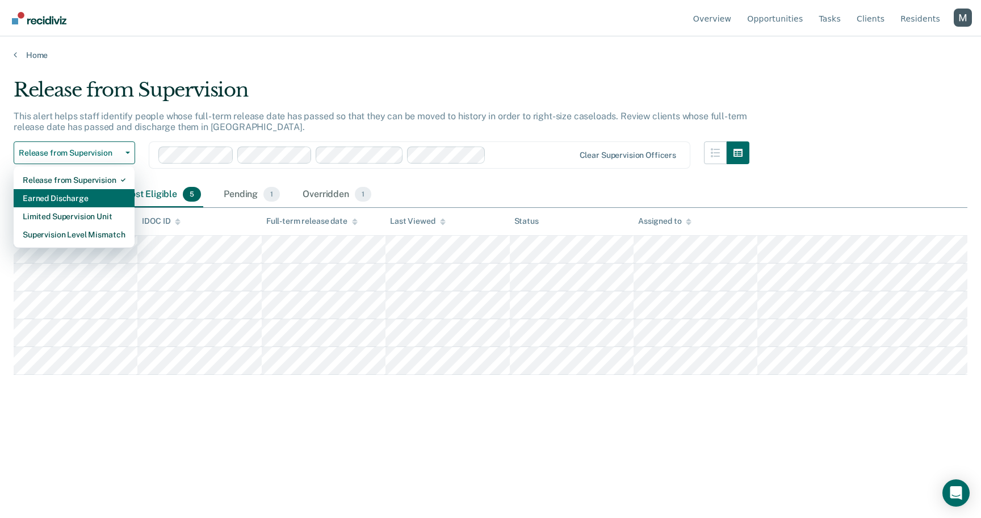
click at [98, 199] on div "Earned Discharge" at bounding box center [74, 198] width 103 height 18
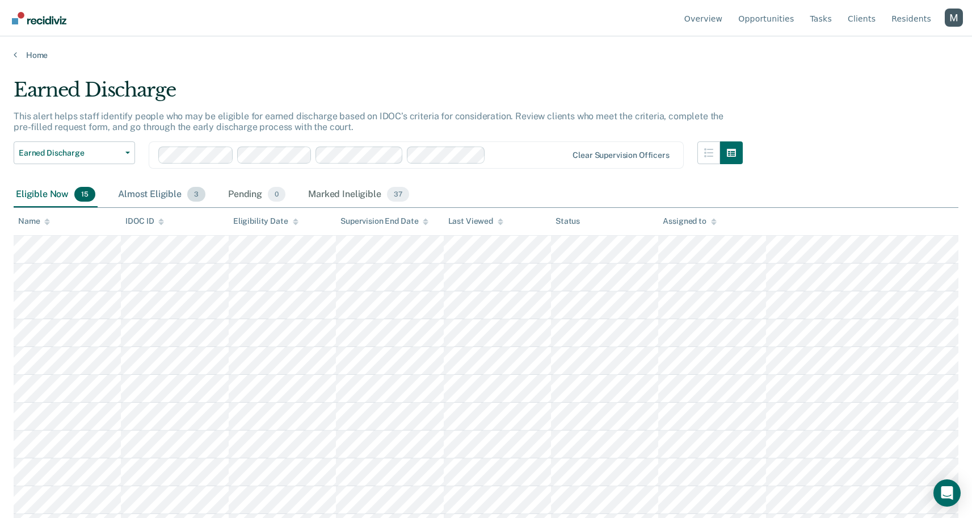
click at [146, 200] on div "Almost Eligible 3" at bounding box center [162, 194] width 92 height 25
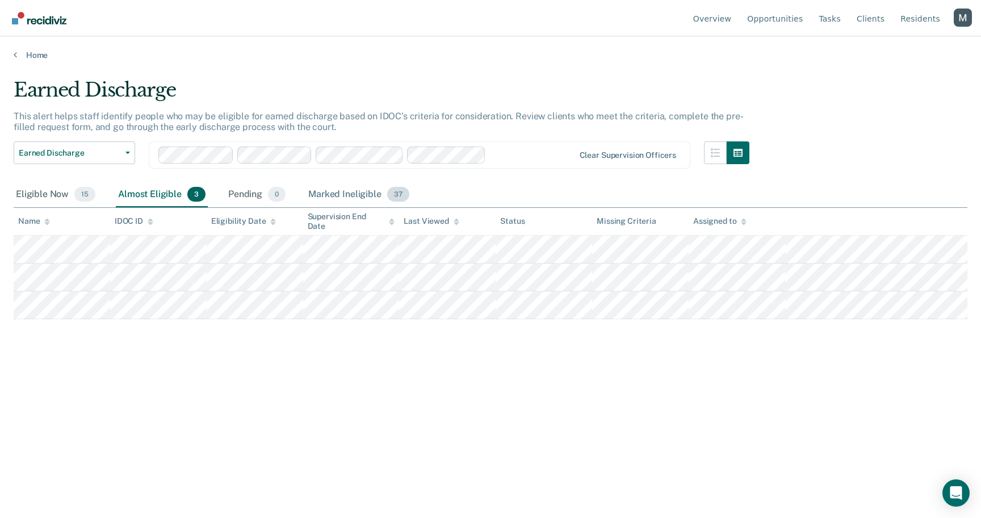
click at [405, 199] on div "Marked Ineligible 37" at bounding box center [358, 194] width 105 height 25
